Goal: Transaction & Acquisition: Purchase product/service

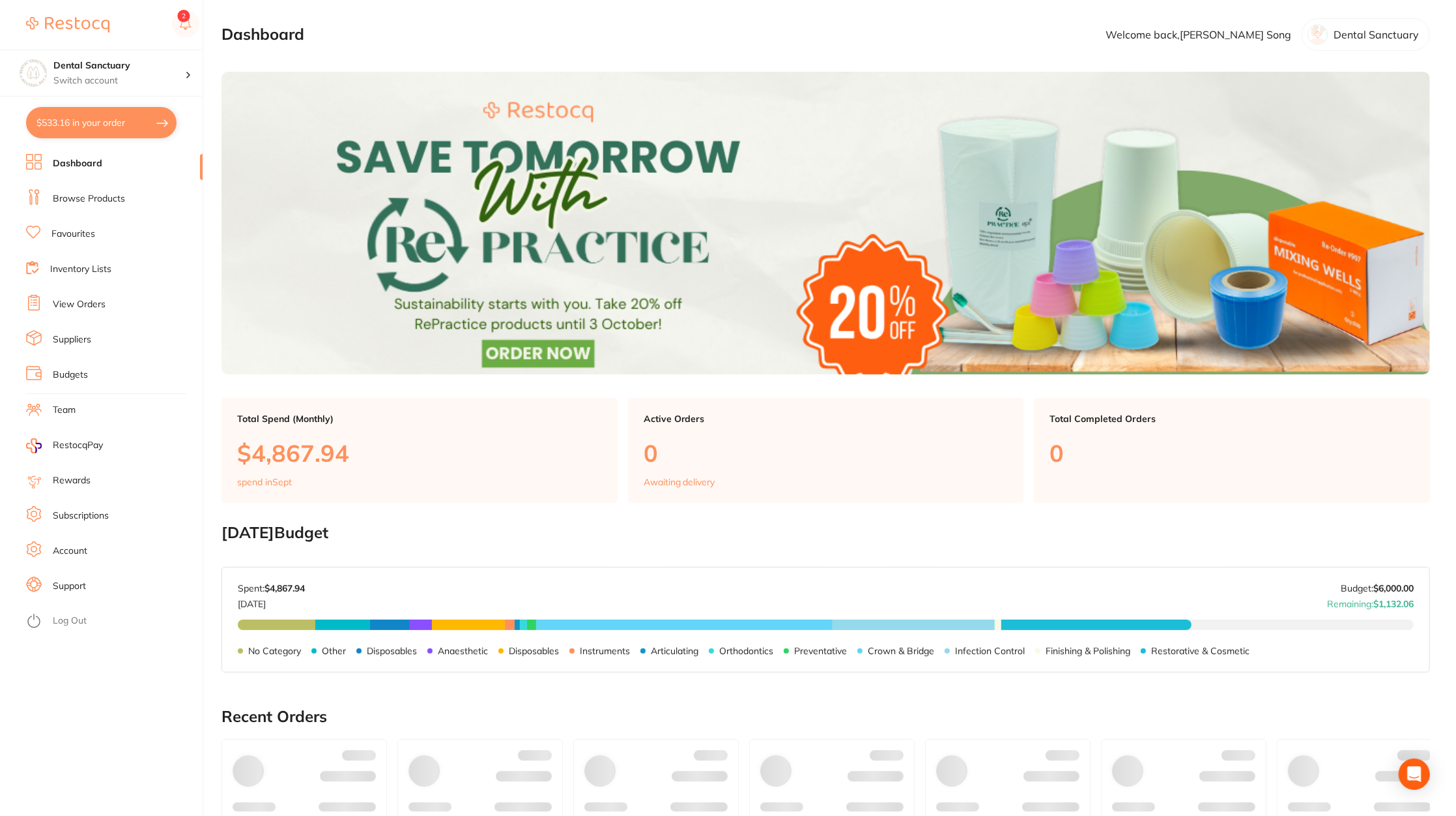
click at [90, 196] on link "Browse Products" at bounding box center [89, 199] width 72 height 13
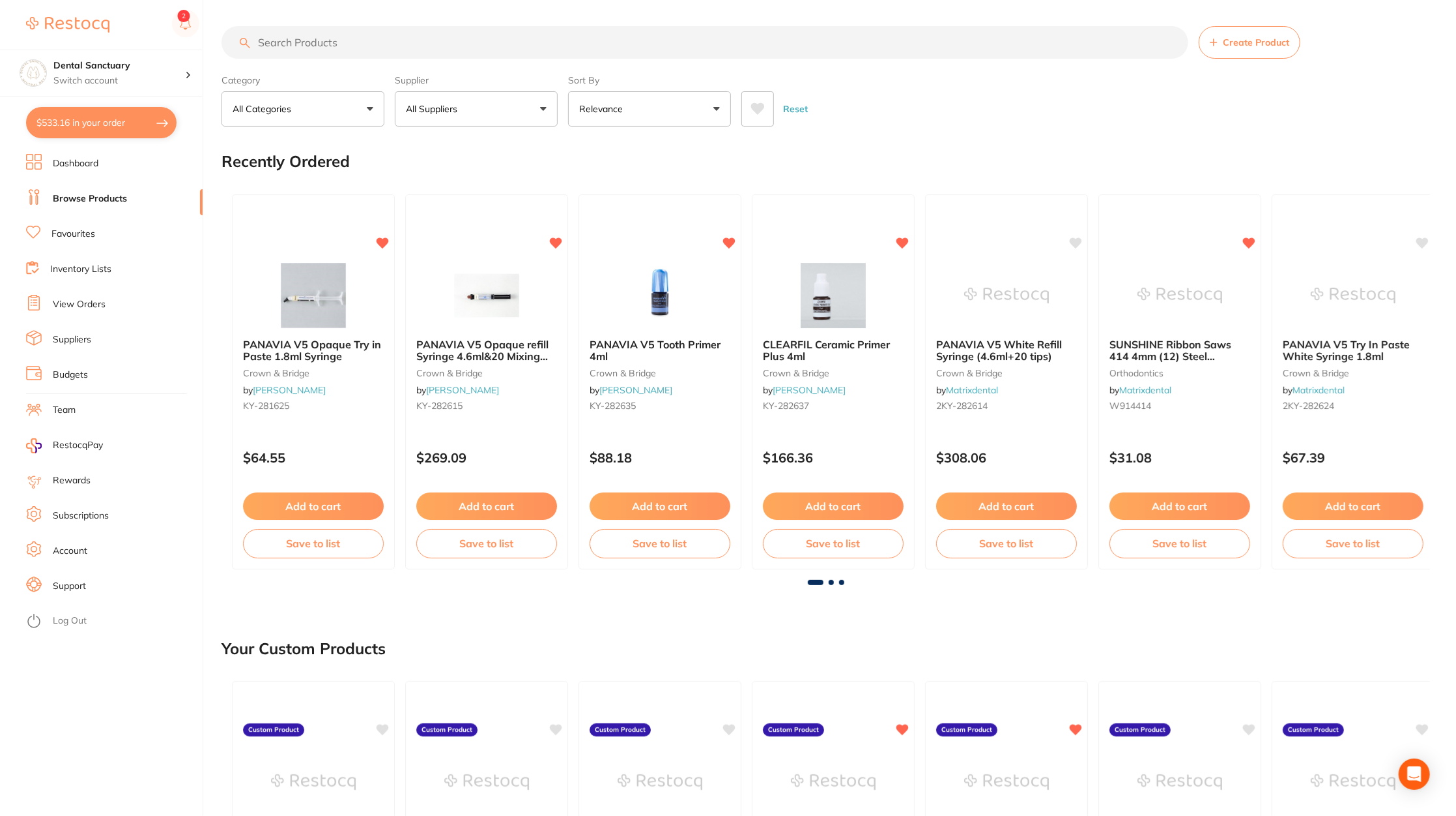
click at [86, 131] on button "$533.16 in your order" at bounding box center [101, 122] width 150 height 31
checkbox input "true"
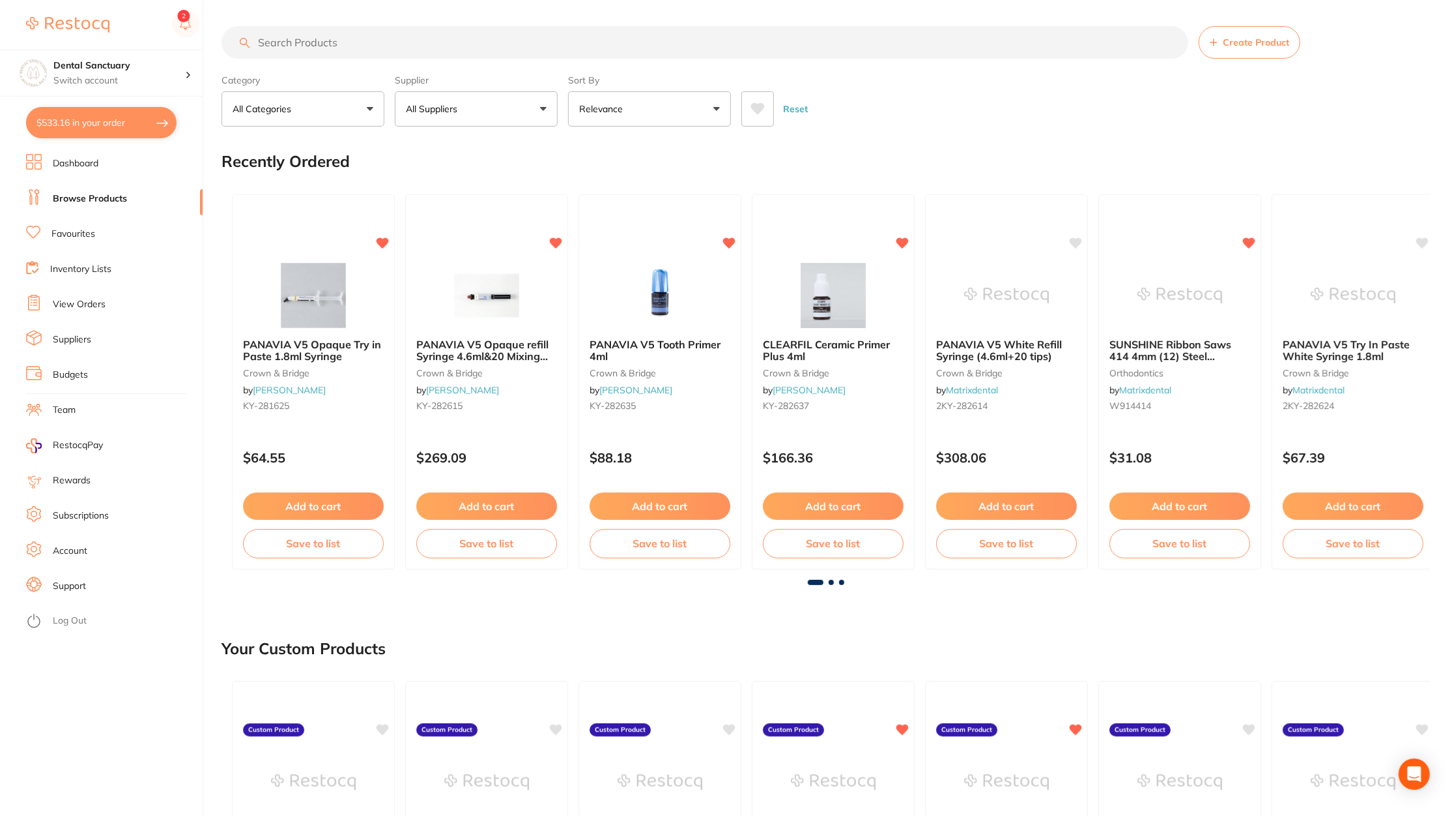
checkbox input "true"
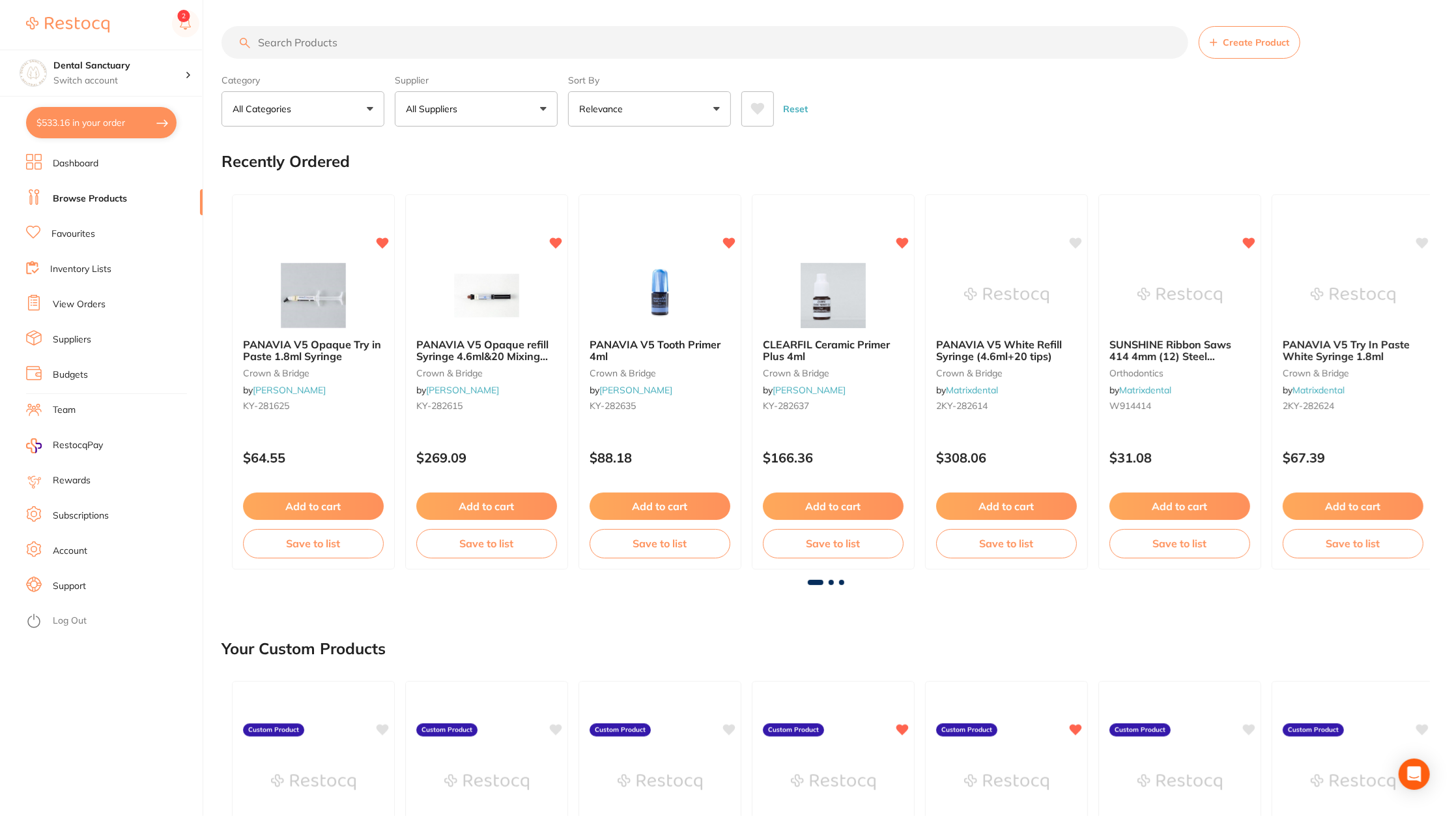
checkbox input "true"
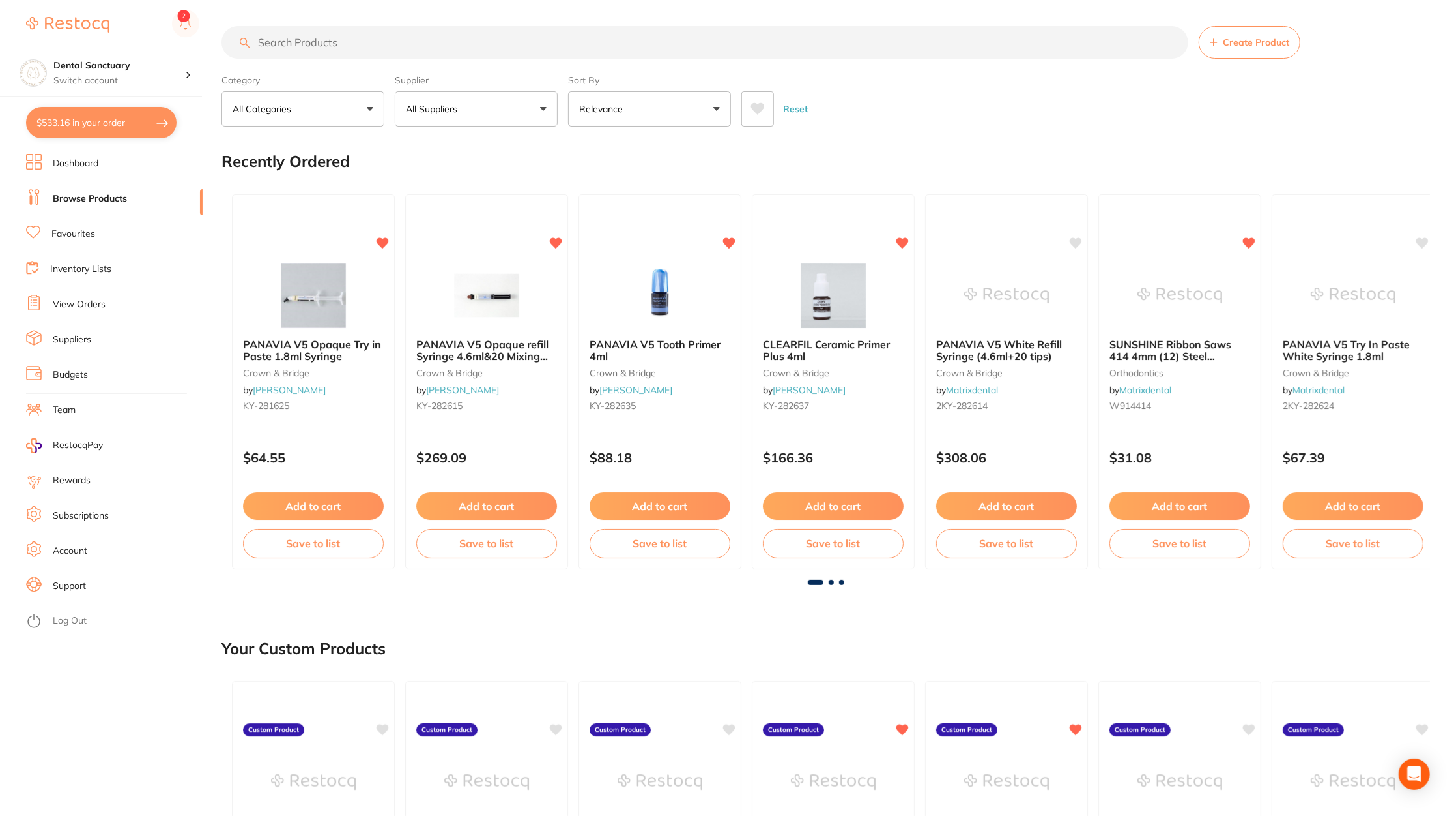
checkbox input "true"
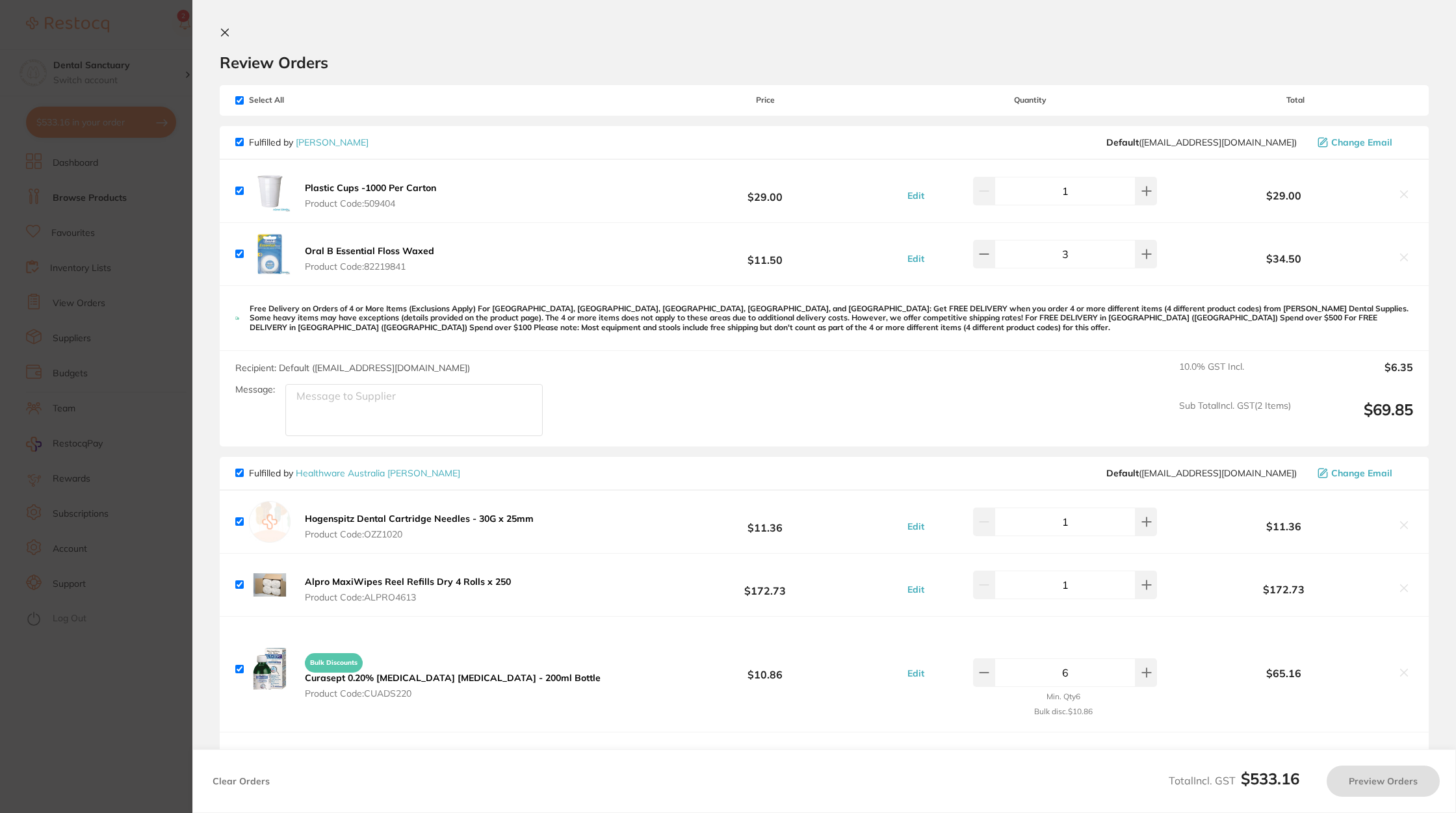
click at [117, 722] on section "Update RRP Set your pre negotiated price for this item. Item Agreed RRP (excl. …" at bounding box center [728, 406] width 1456 height 813
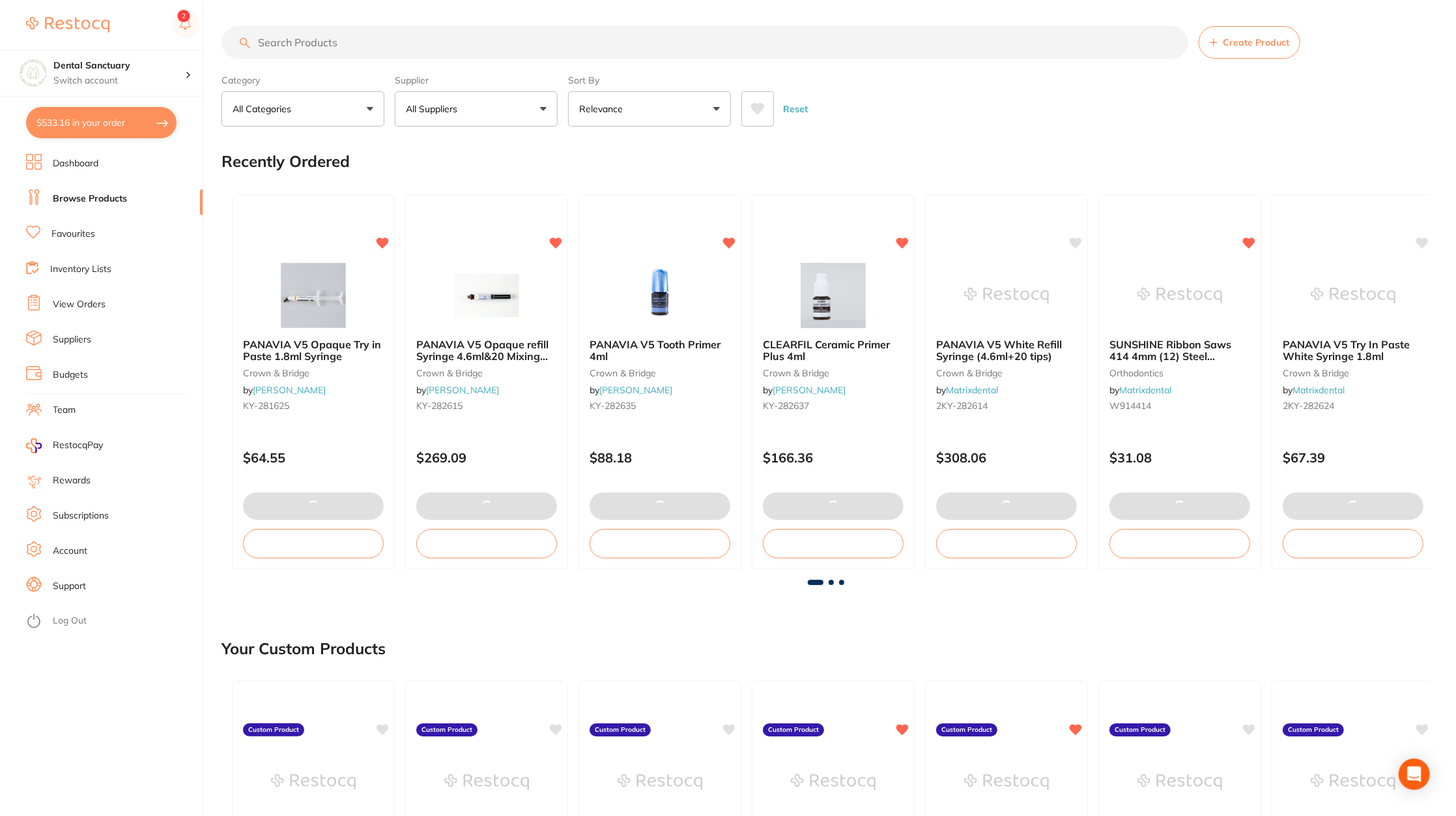
click at [342, 41] on input "search" at bounding box center [705, 43] width 967 height 32
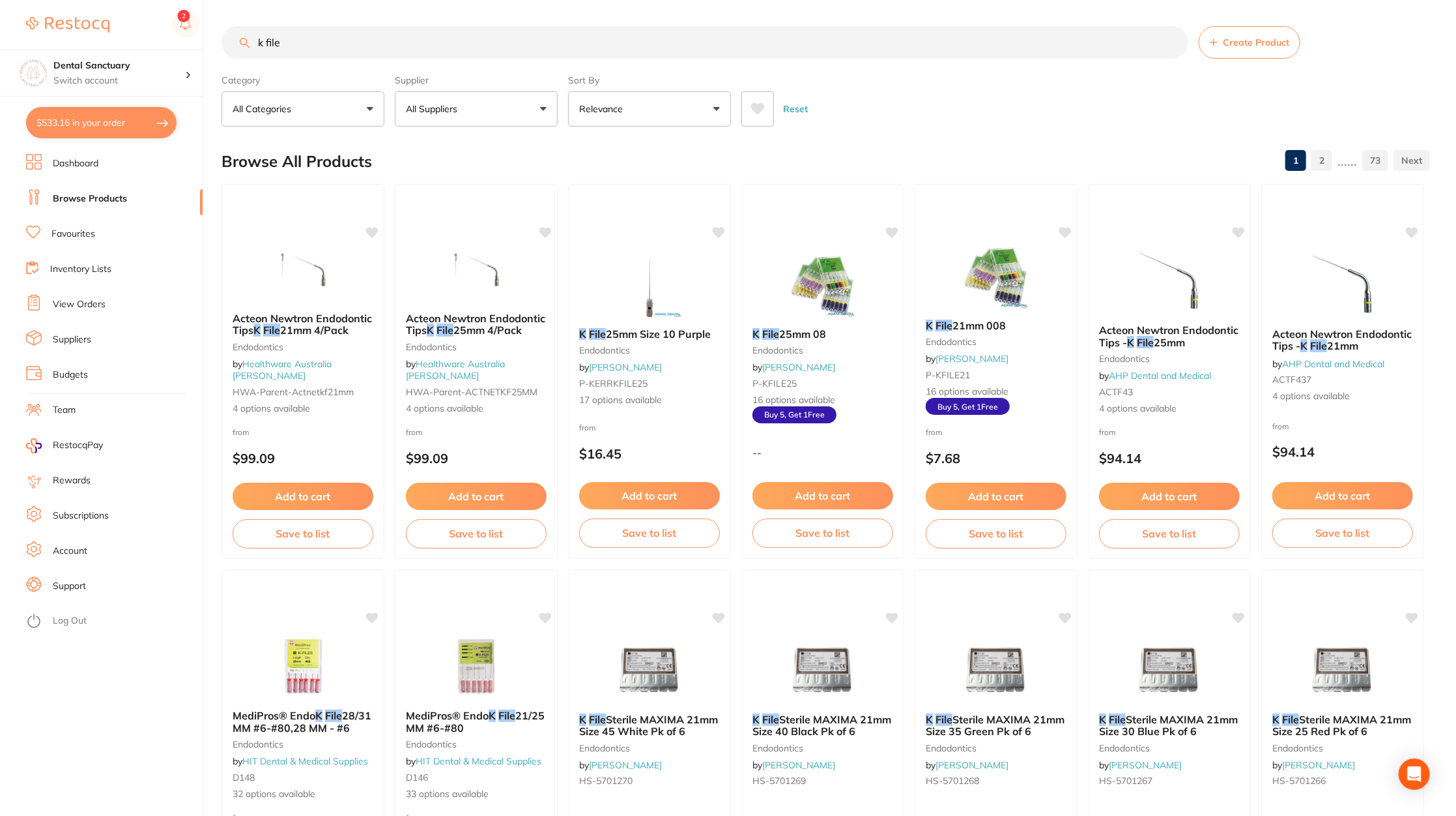
type input "k file"
click at [518, 105] on button "All Suppliers" at bounding box center [476, 108] width 163 height 35
type input "[PERSON_NAME]"
click at [489, 216] on p "[PERSON_NAME]" at bounding box center [483, 222] width 84 height 11
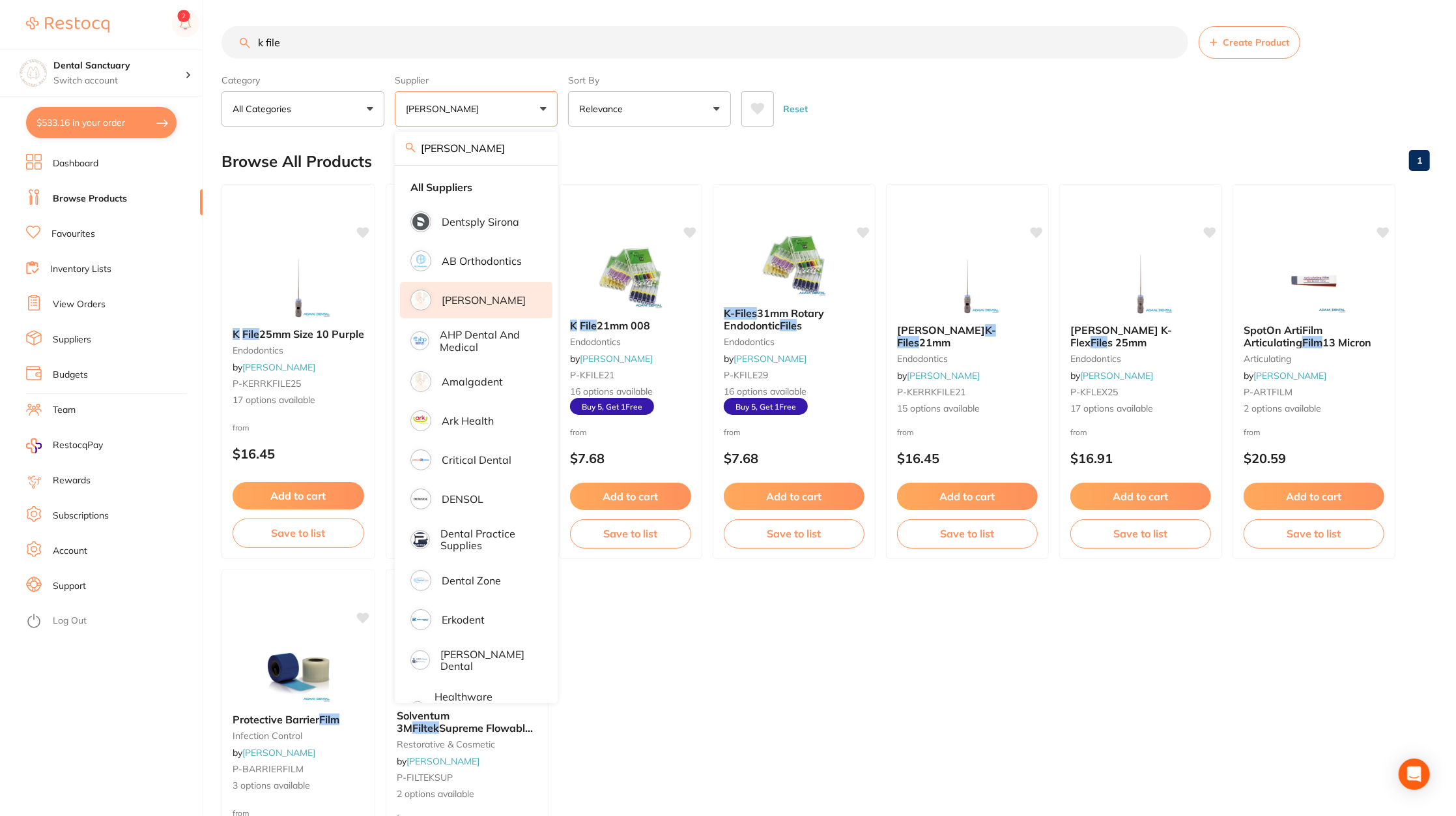
click at [795, 647] on ul "K File 25mm Size 10 Purple endodontics by [PERSON_NAME] P-KERRKFILE25 17 option…" at bounding box center [826, 563] width 1209 height 760
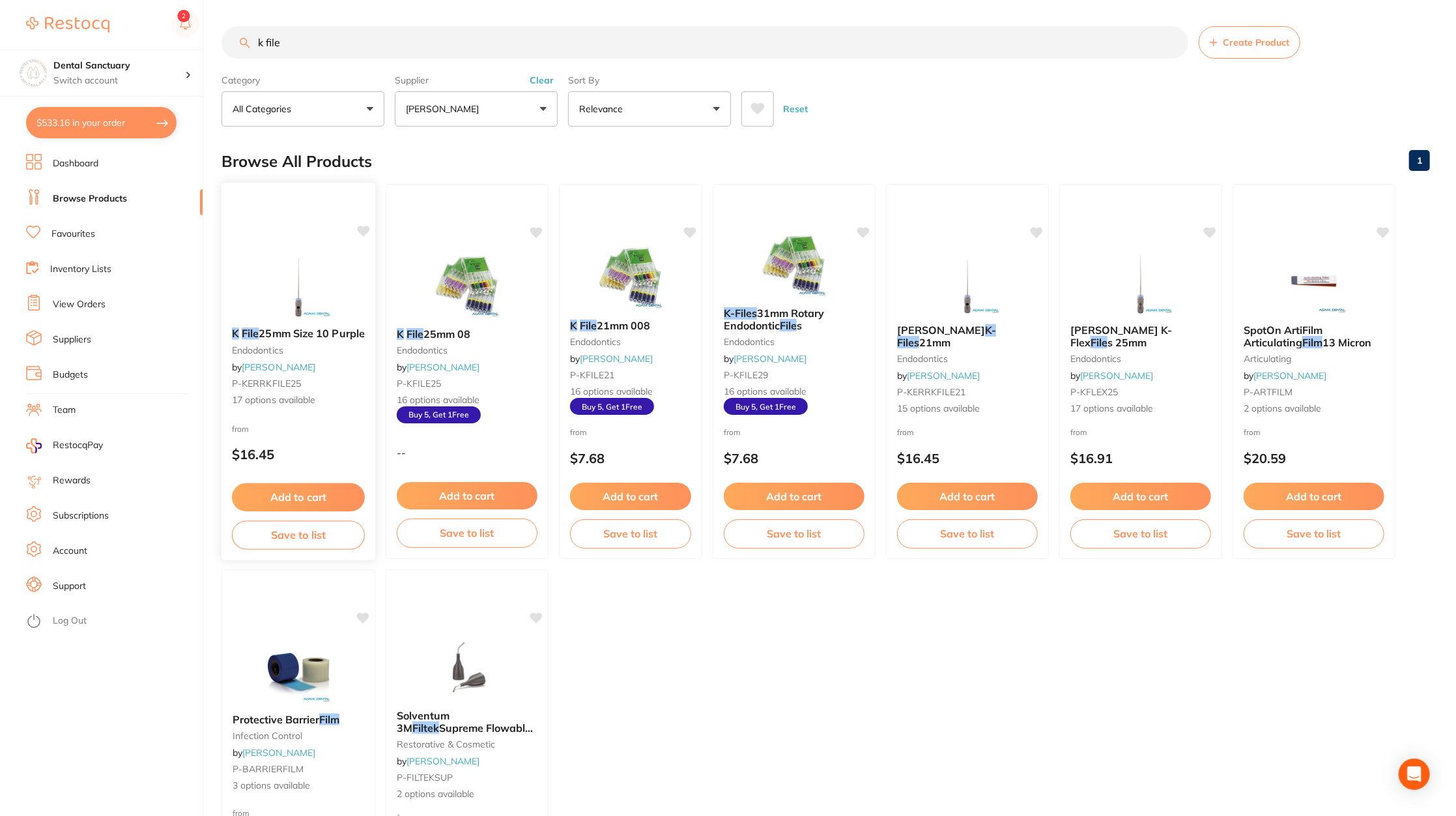
click at [336, 393] on div "K File 25mm Size 10 Purple endodontics by [PERSON_NAME] P-KERRKFILE25 17 option…" at bounding box center [298, 367] width 154 height 100
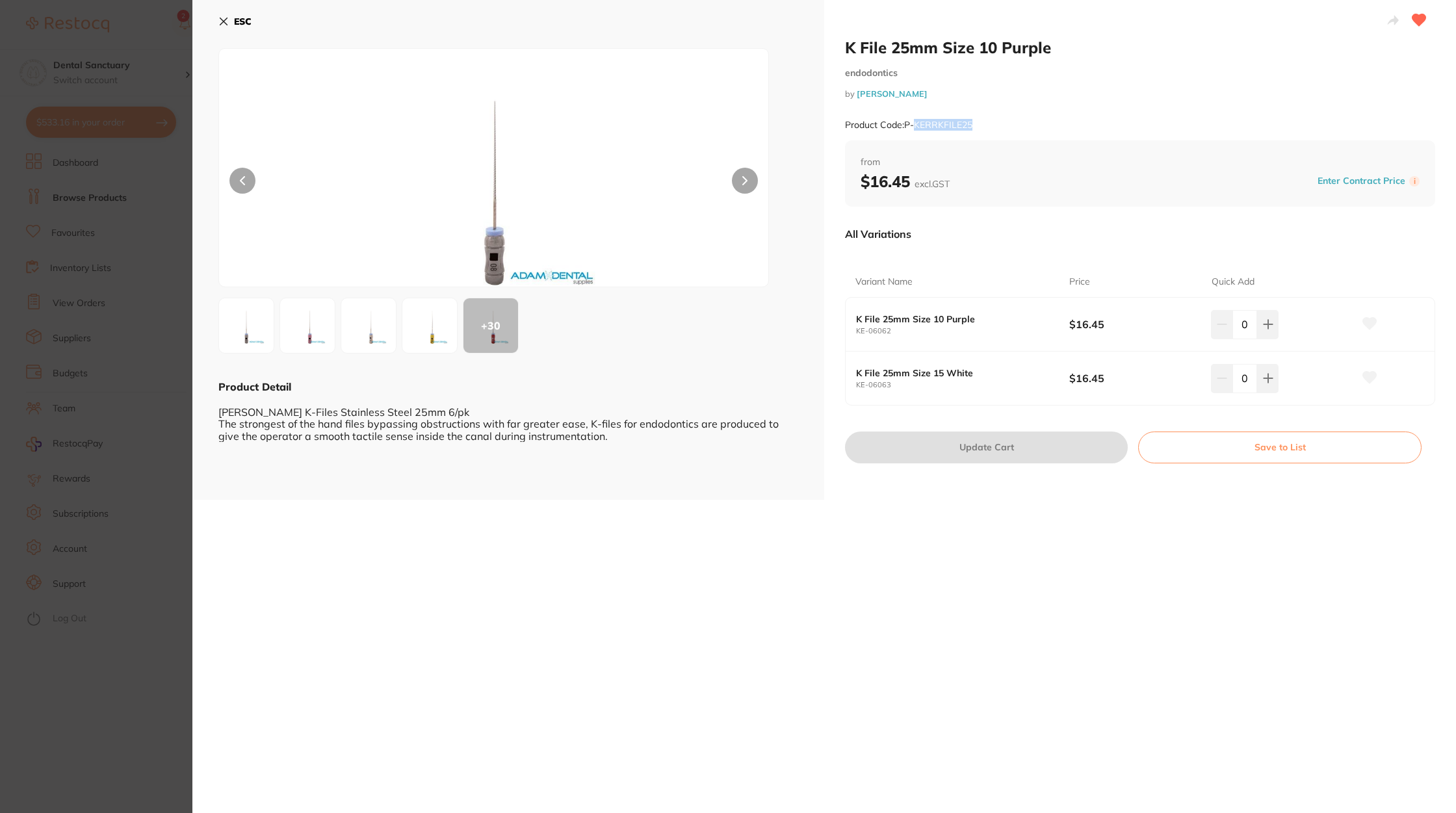
drag, startPoint x: 916, startPoint y: 124, endPoint x: 1021, endPoint y: 123, distance: 105.0
type textarea "KERRKFILE25"
click at [1021, 123] on div "Product Code: P-KERRKFILE25" at bounding box center [1139, 125] width 590 height 32
copy small "KERRKFILE25"
click at [437, 337] on img at bounding box center [429, 325] width 47 height 47
